Goal: Information Seeking & Learning: Learn about a topic

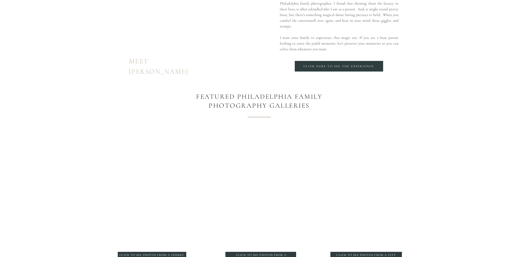
scroll to position [544, 0]
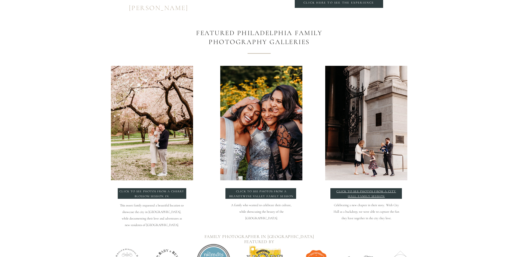
click at [375, 195] on p "click to see photos from a City hall family session" at bounding box center [367, 193] width 66 height 8
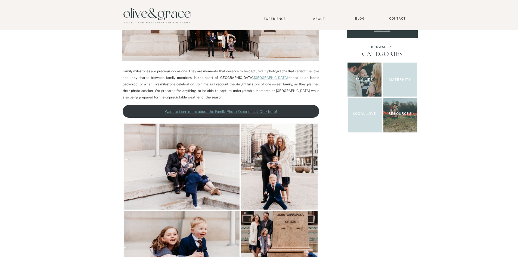
scroll to position [136, 0]
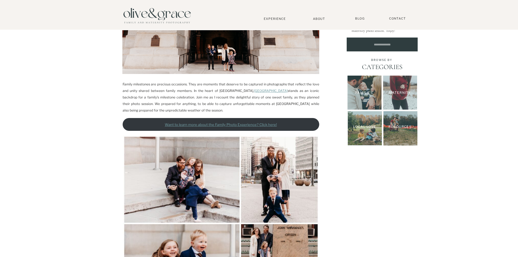
click at [372, 89] on div at bounding box center [365, 93] width 34 height 34
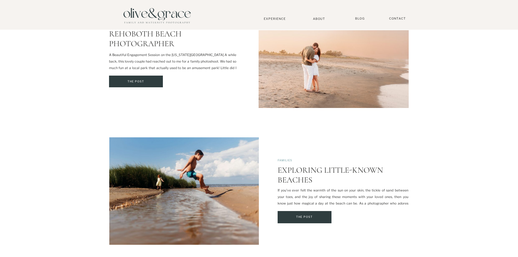
scroll to position [789, 0]
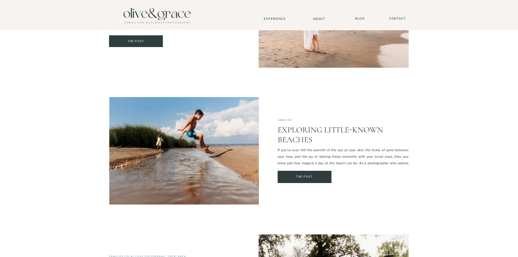
click at [140, 17] on div at bounding box center [157, 15] width 76 height 26
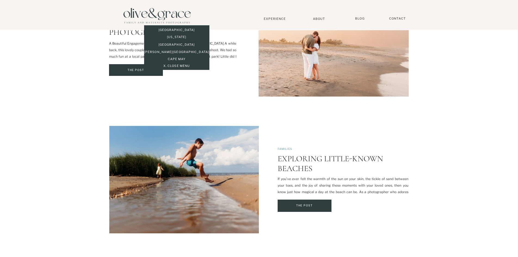
scroll to position [759, 0]
